Goal: Navigation & Orientation: Find specific page/section

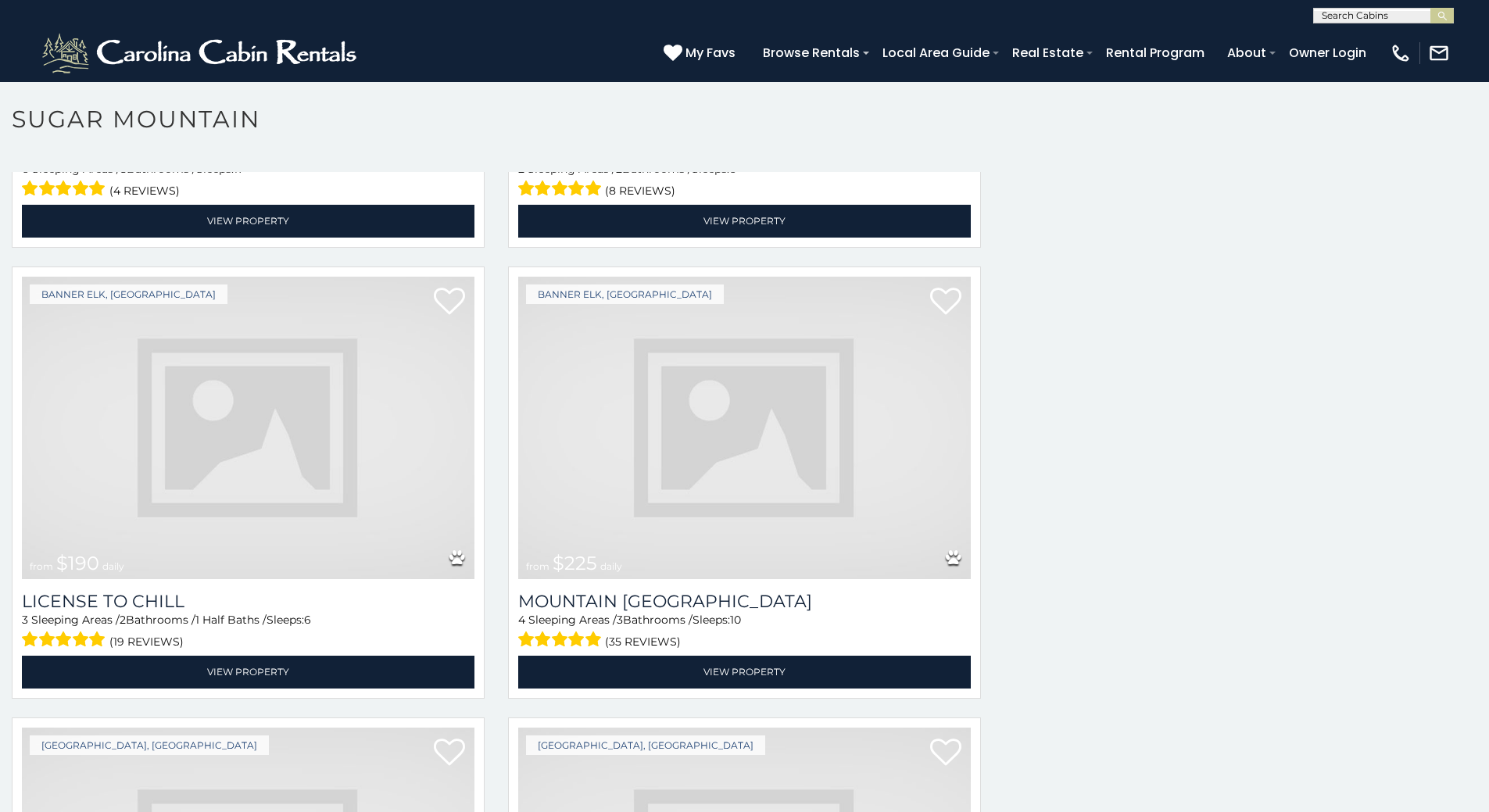
scroll to position [7, 0]
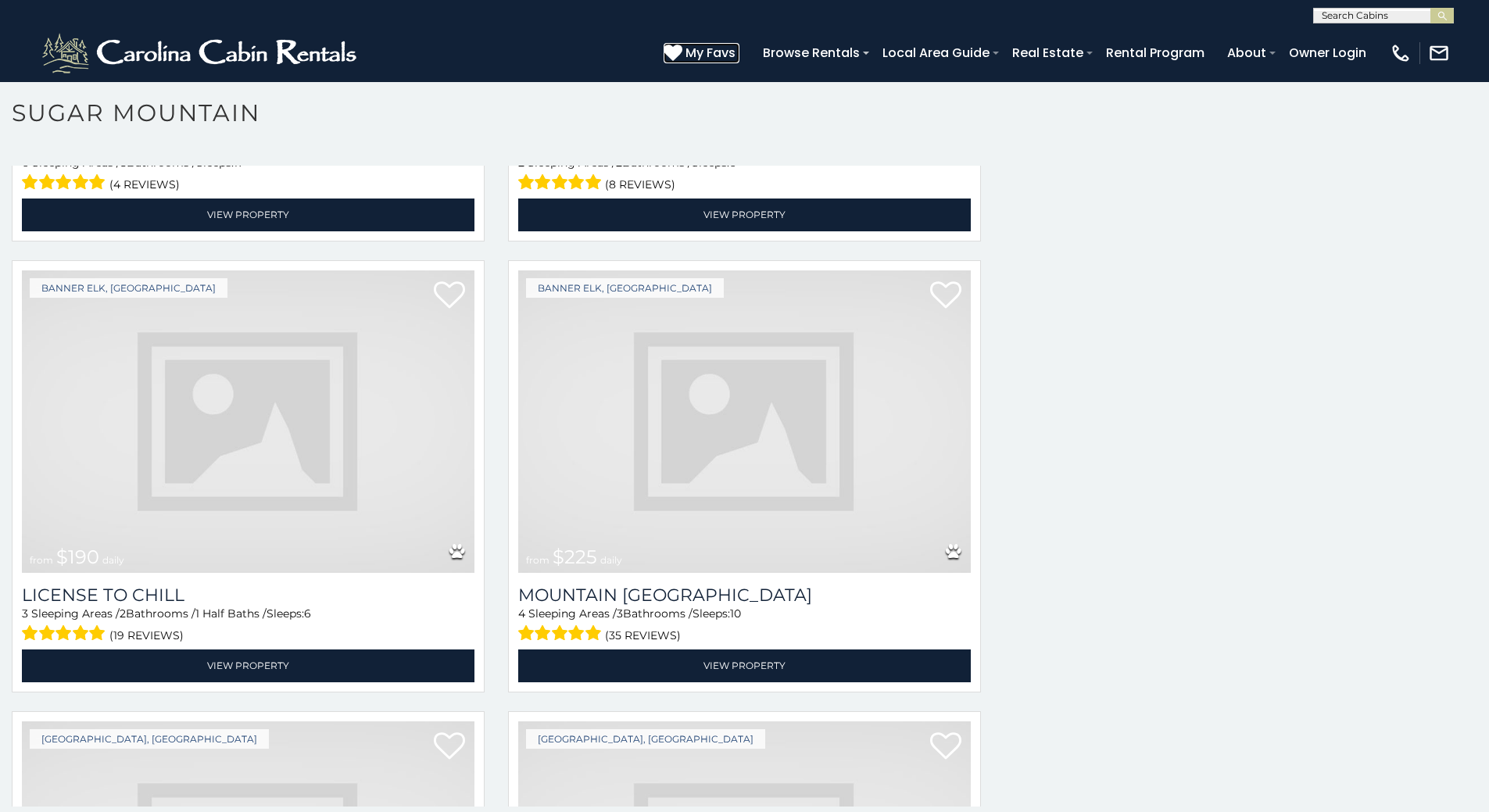
click at [740, 61] on link "My Favs" at bounding box center [701, 54] width 76 height 21
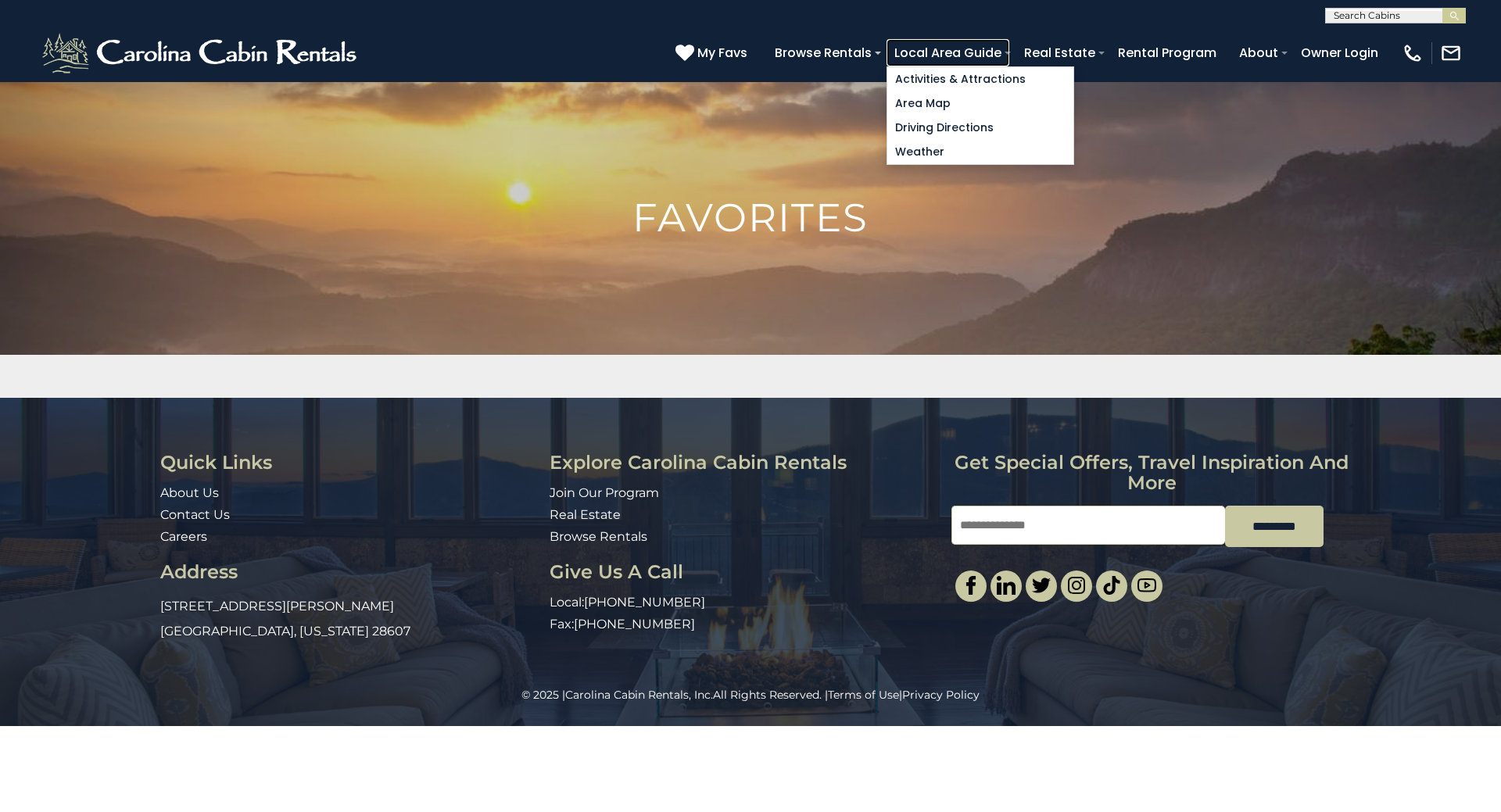
click at [1009, 55] on link "Local Area Guide" at bounding box center [947, 53] width 123 height 27
